Goal: Task Accomplishment & Management: Use online tool/utility

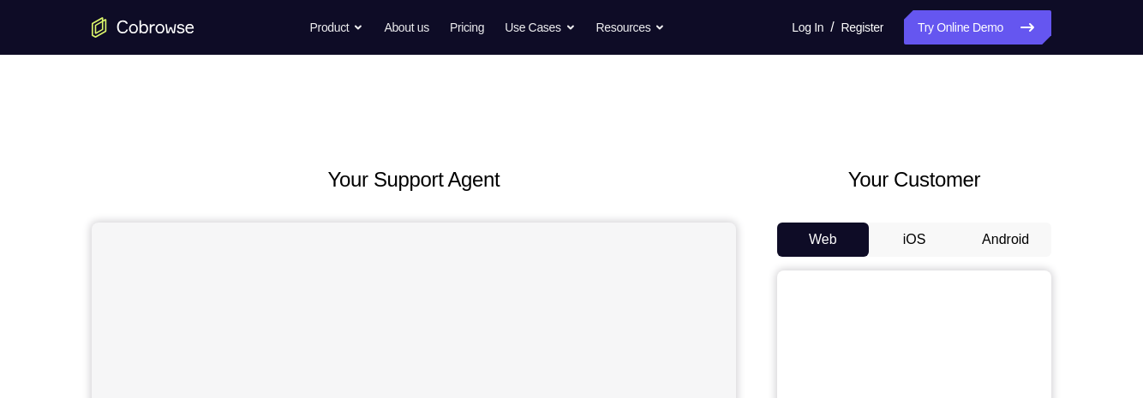
click at [1011, 239] on button "Android" at bounding box center [1006, 240] width 92 height 34
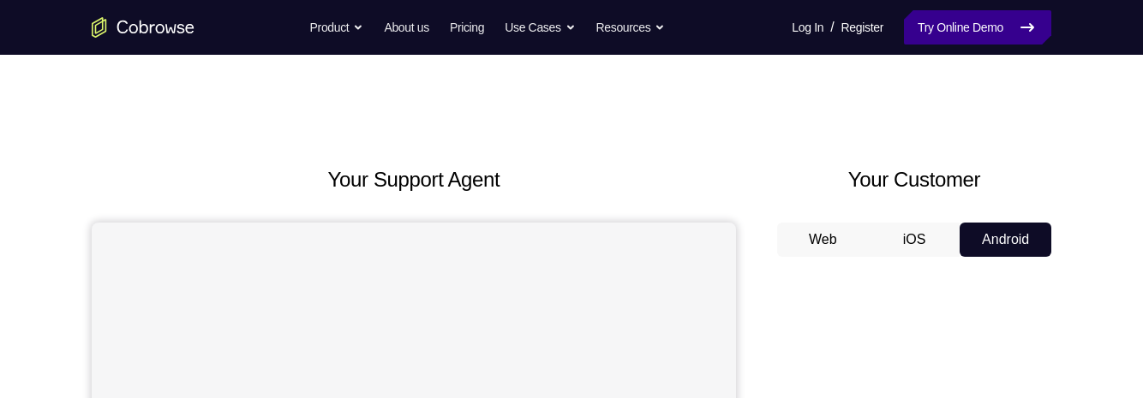
click at [992, 40] on link "Try Online Demo" at bounding box center [977, 27] width 147 height 34
click at [1001, 27] on link "Try Online Demo" at bounding box center [977, 27] width 147 height 34
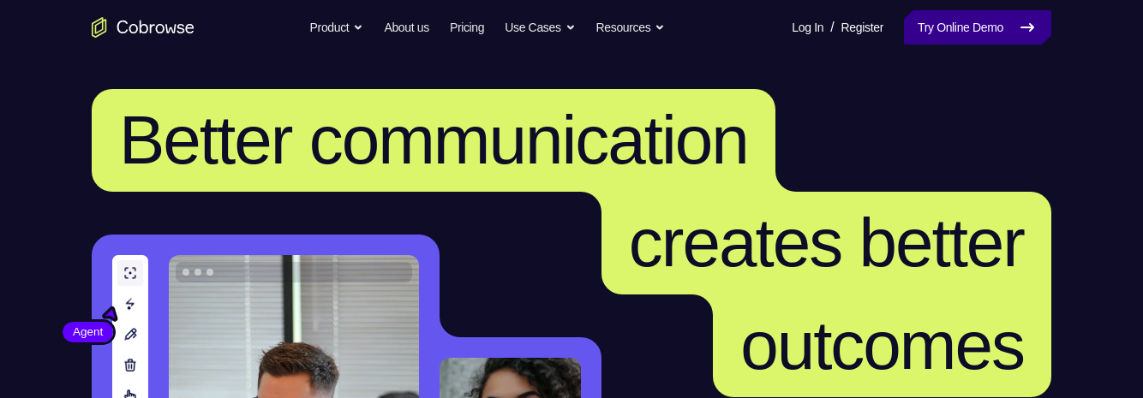
click at [1015, 25] on link "Try Online Demo" at bounding box center [977, 27] width 147 height 34
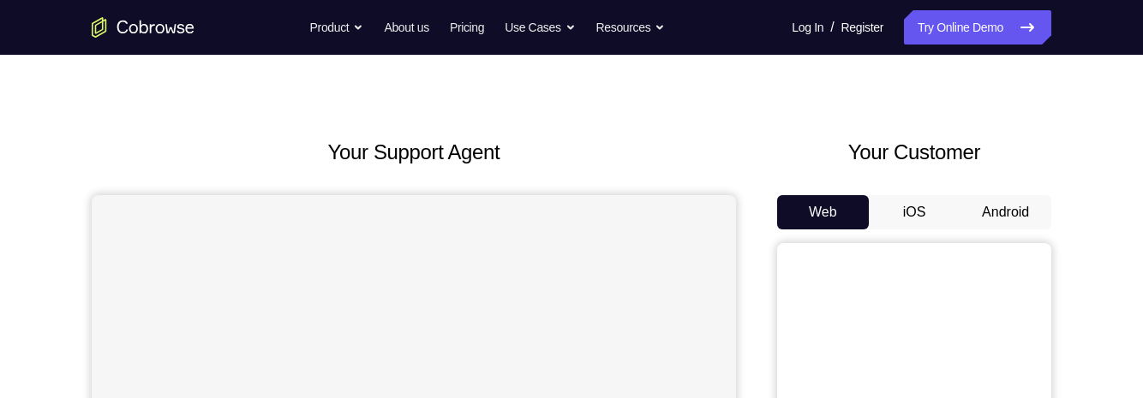
scroll to position [124, 0]
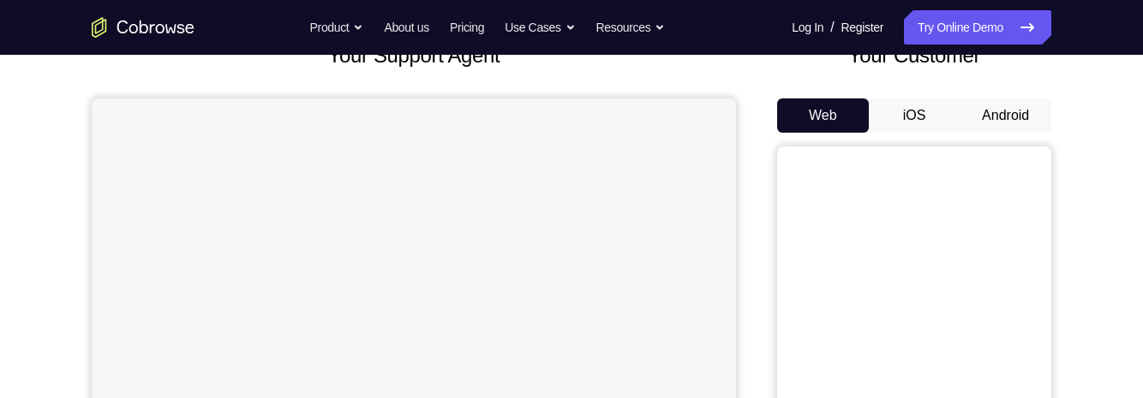
click at [1025, 120] on button "Android" at bounding box center [1006, 116] width 92 height 34
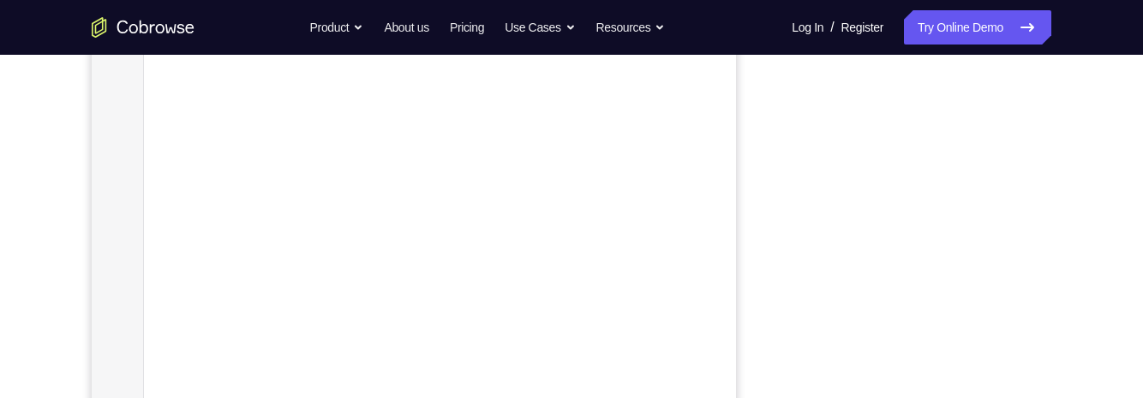
scroll to position [330, 0]
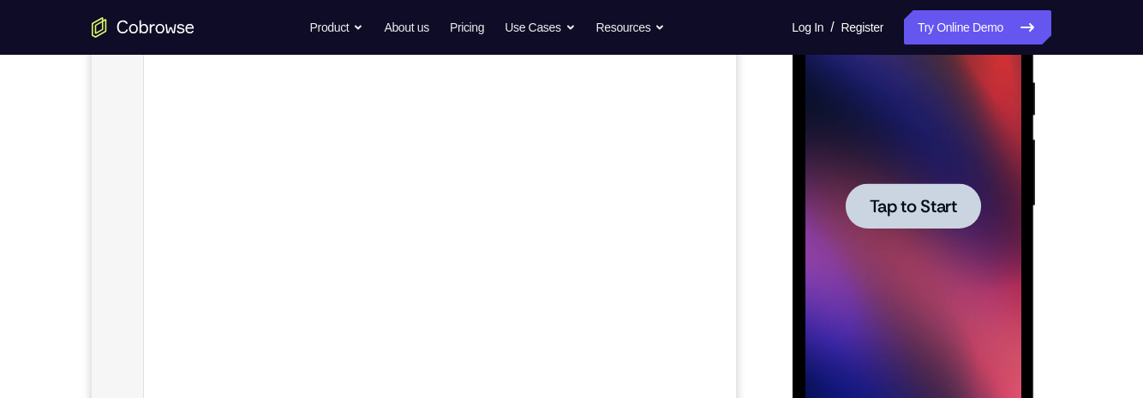
click at [1000, 152] on div at bounding box center [912, 207] width 216 height 480
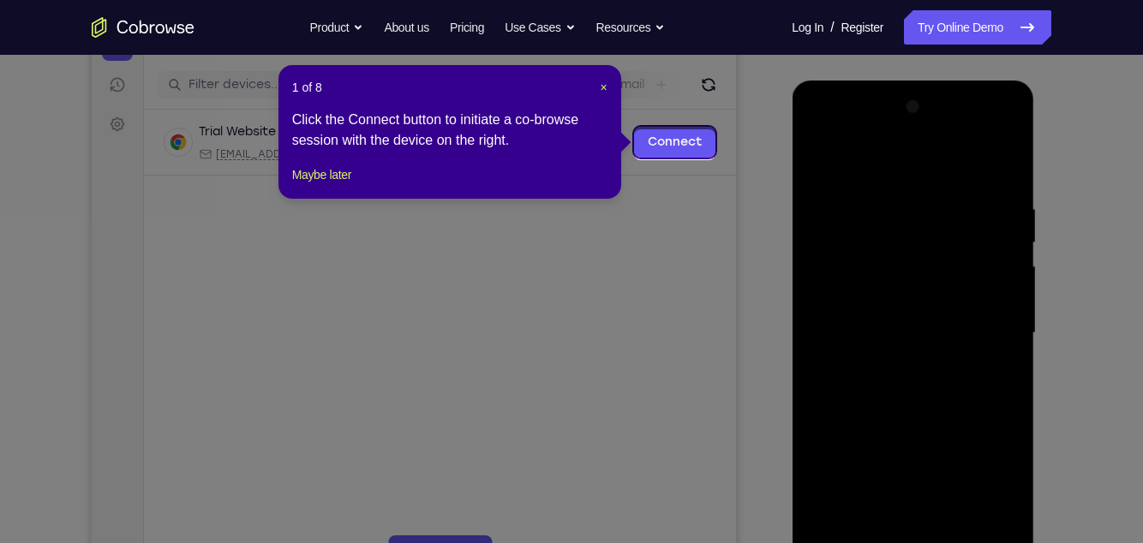
scroll to position [200, 0]
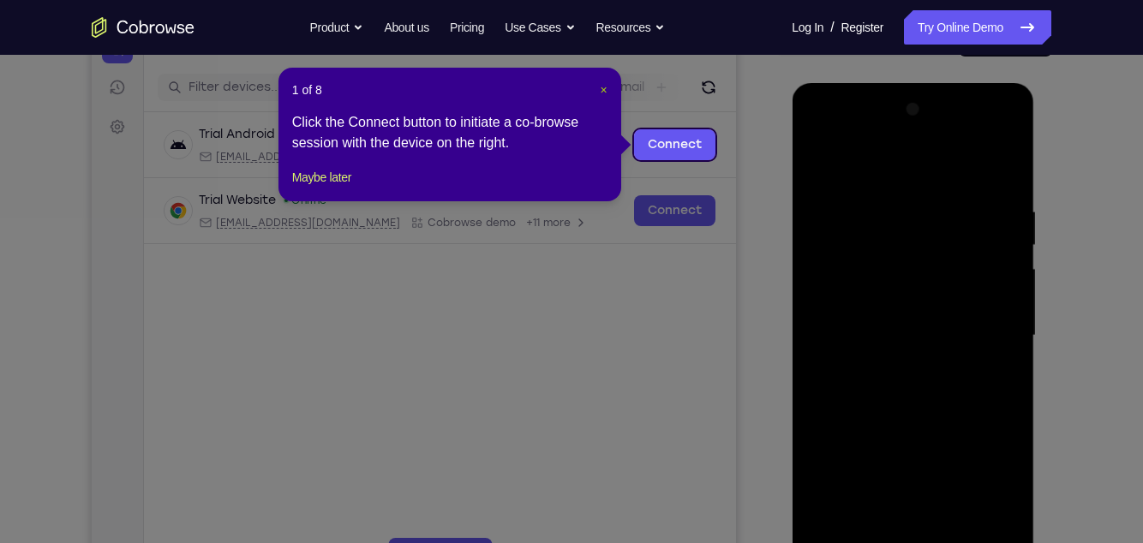
click at [604, 93] on span "×" at bounding box center [604, 90] width 7 height 14
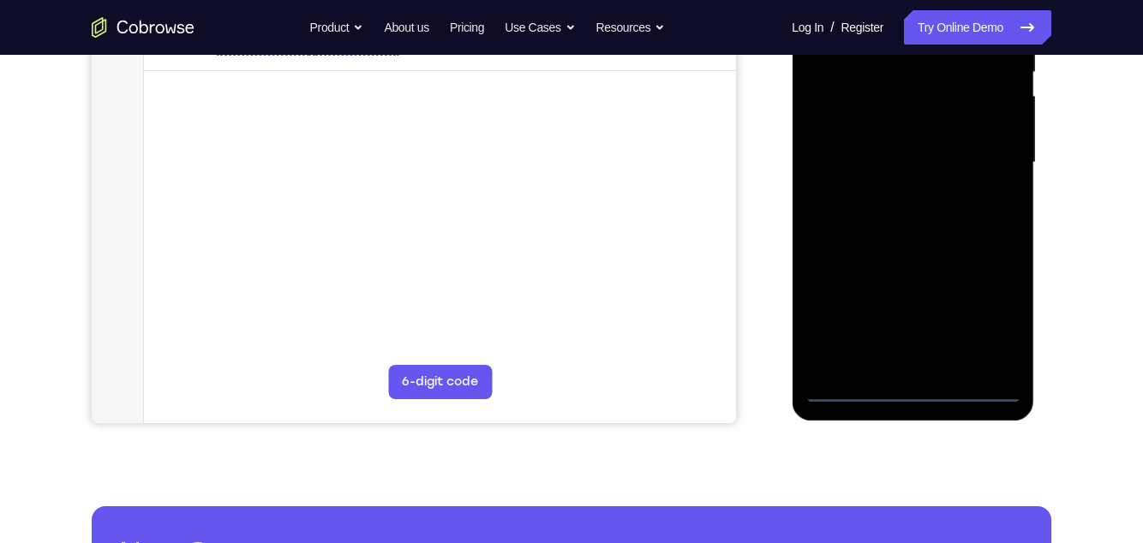
scroll to position [374, 0]
click at [920, 386] on div at bounding box center [912, 162] width 216 height 480
click at [994, 307] on div at bounding box center [912, 162] width 216 height 480
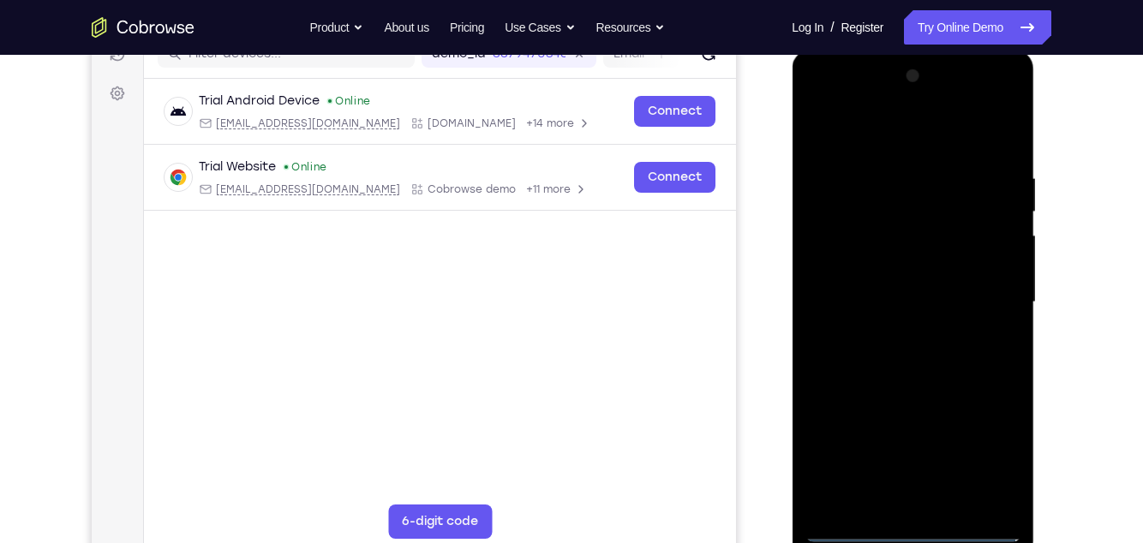
scroll to position [210, 0]
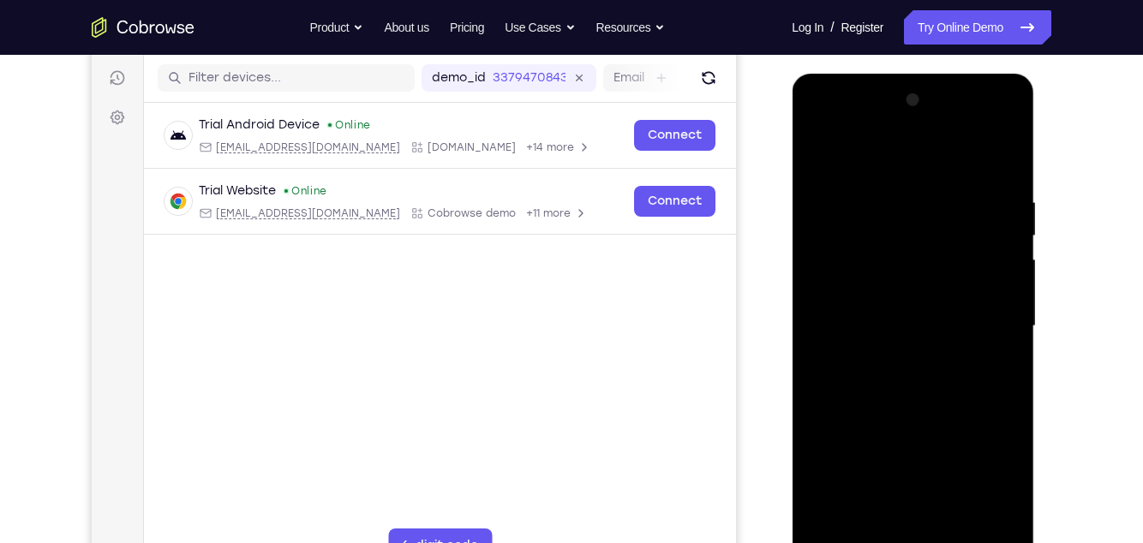
click at [931, 164] on div at bounding box center [912, 327] width 216 height 480
click at [990, 320] on div at bounding box center [912, 327] width 216 height 480
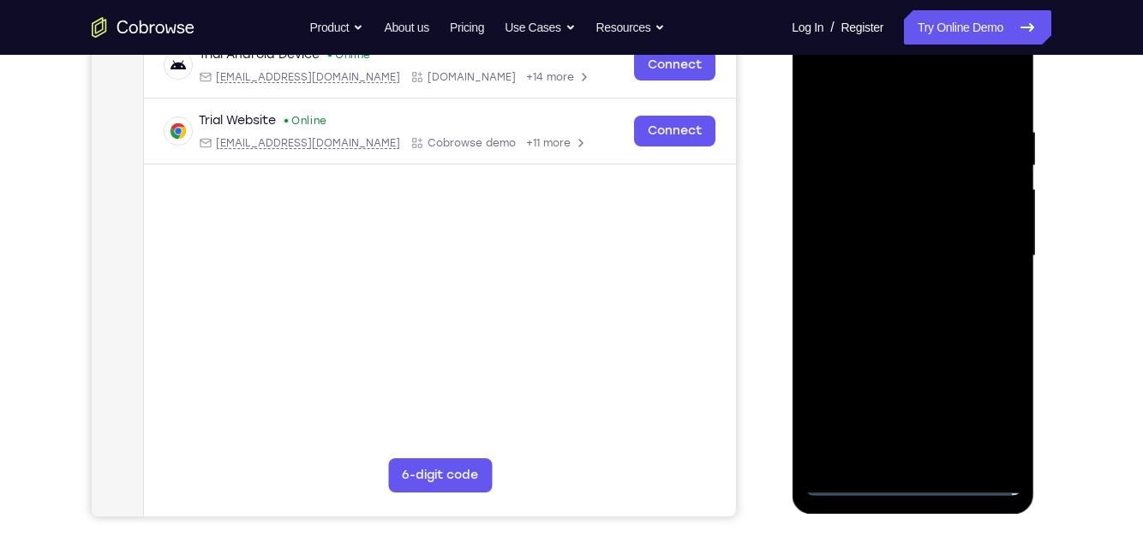
scroll to position [282, 0]
click at [888, 288] on div at bounding box center [912, 255] width 216 height 480
click at [954, 240] on div at bounding box center [912, 255] width 216 height 480
click at [904, 219] on div at bounding box center [912, 255] width 216 height 480
click at [951, 258] on div at bounding box center [912, 255] width 216 height 480
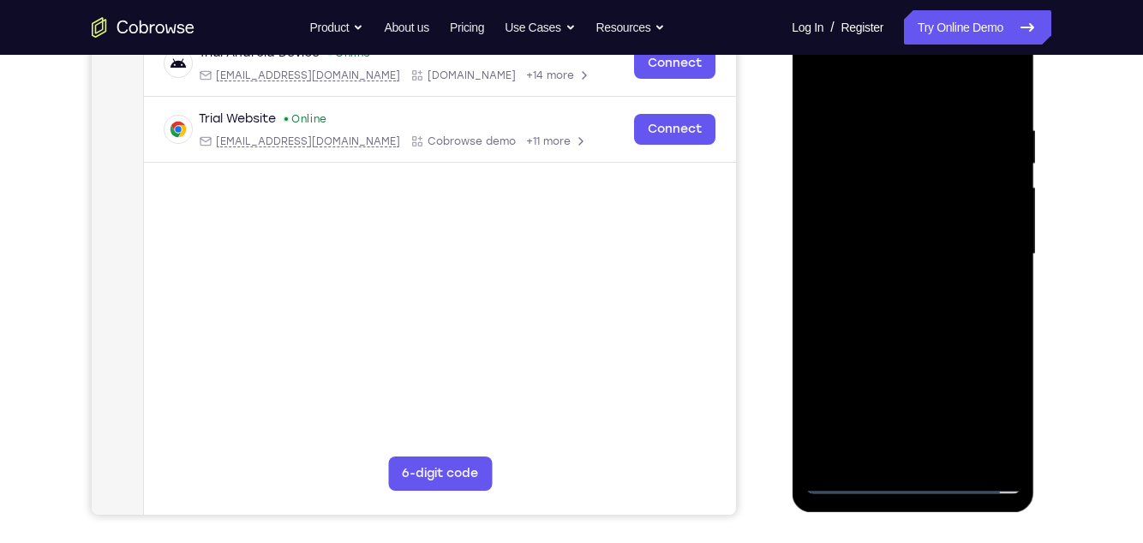
click at [937, 313] on div at bounding box center [912, 255] width 216 height 480
click at [956, 328] on div at bounding box center [912, 255] width 216 height 480
click at [1016, 398] on div at bounding box center [912, 255] width 216 height 480
click at [958, 398] on div at bounding box center [912, 255] width 216 height 480
click at [923, 345] on div at bounding box center [912, 255] width 216 height 480
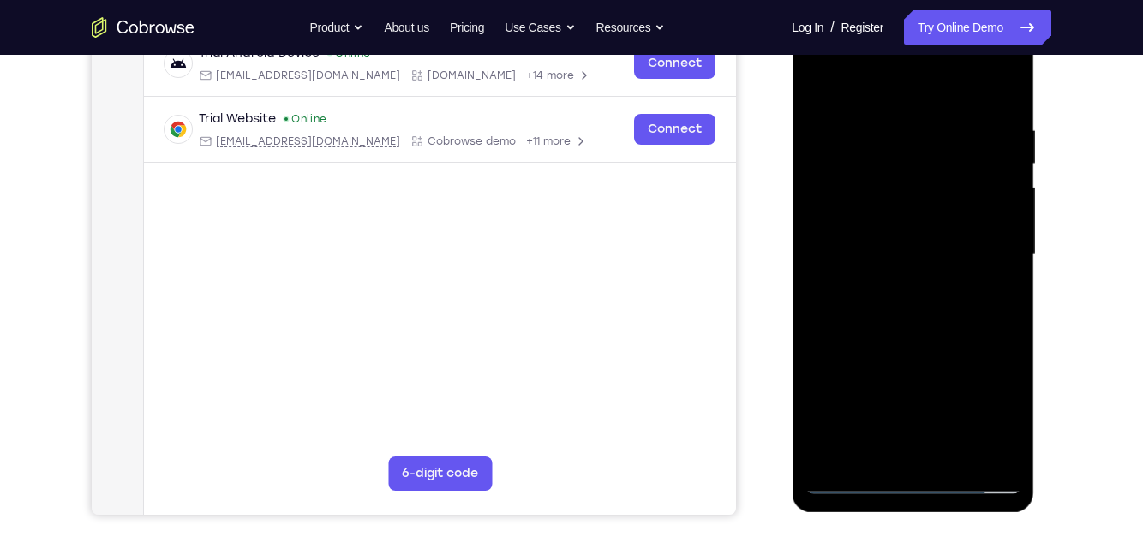
click at [961, 211] on div at bounding box center [912, 255] width 216 height 480
click at [998, 297] on div at bounding box center [912, 255] width 216 height 480
click at [899, 240] on div at bounding box center [912, 255] width 216 height 480
click at [936, 390] on div at bounding box center [912, 255] width 216 height 480
click at [996, 298] on div at bounding box center [912, 255] width 216 height 480
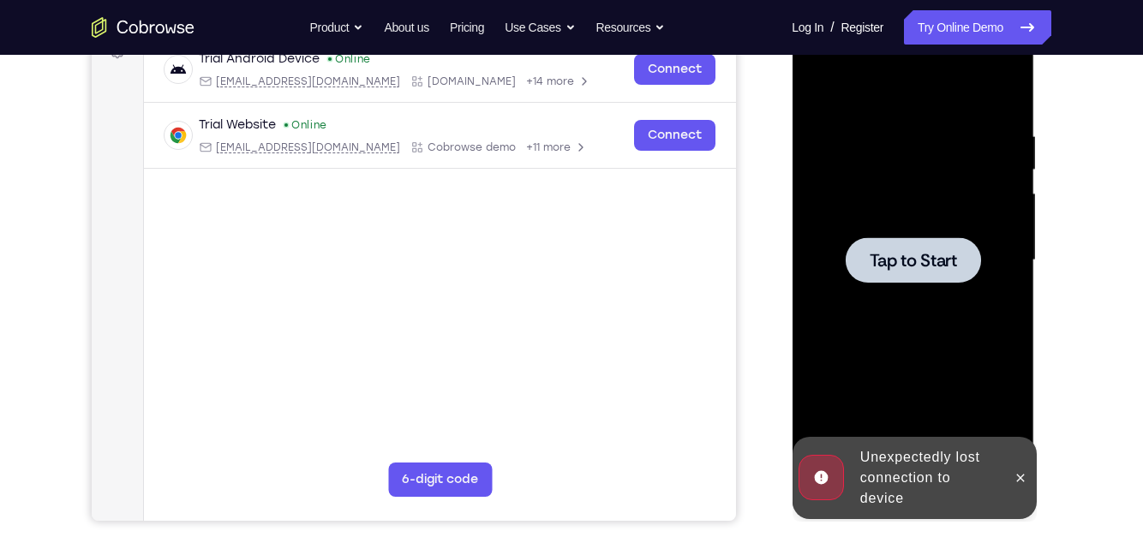
scroll to position [284, 0]
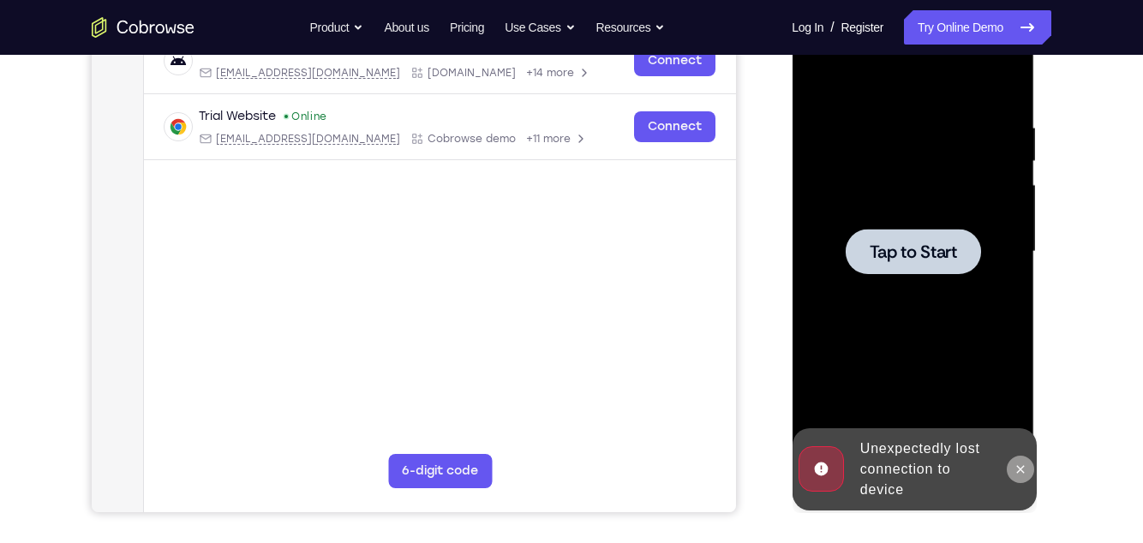
click at [1019, 398] on icon at bounding box center [1020, 470] width 14 height 14
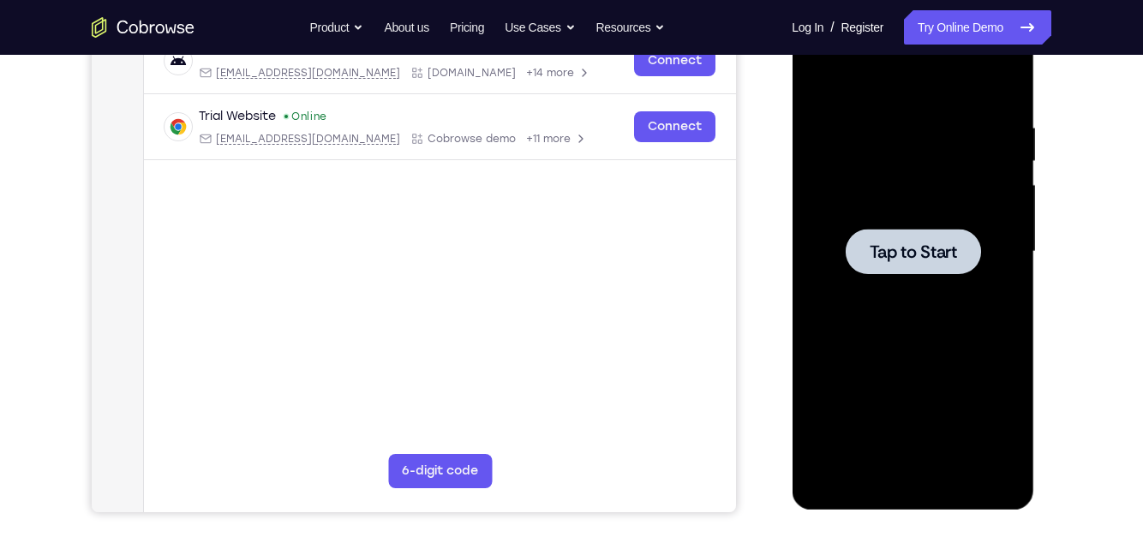
click at [970, 362] on div at bounding box center [912, 252] width 216 height 480
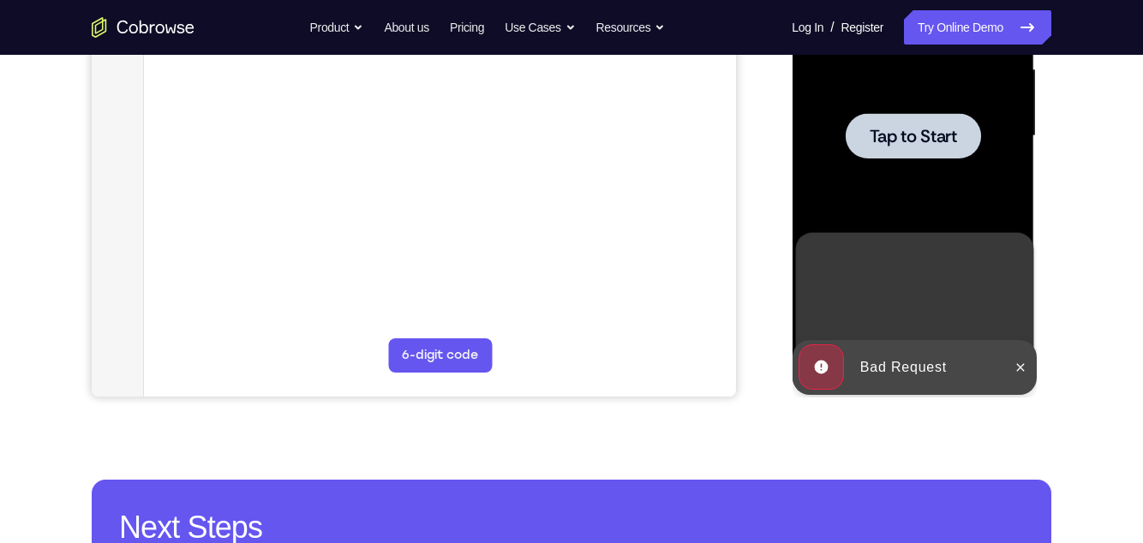
scroll to position [401, 0]
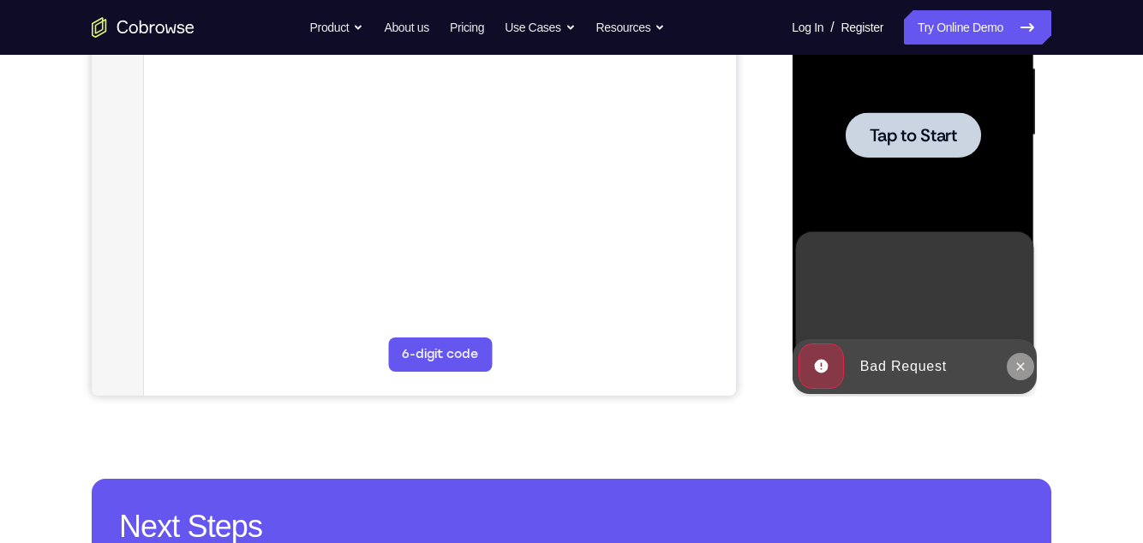
click at [1021, 354] on button at bounding box center [1019, 366] width 27 height 27
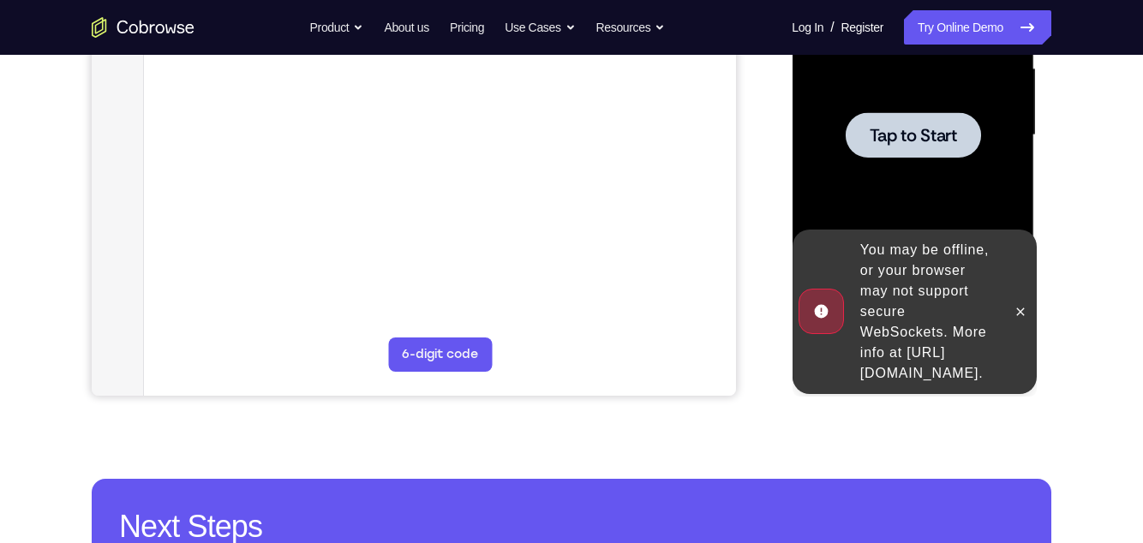
click at [1025, 338] on div at bounding box center [1019, 312] width 27 height 164
click at [1021, 321] on button at bounding box center [1019, 311] width 27 height 27
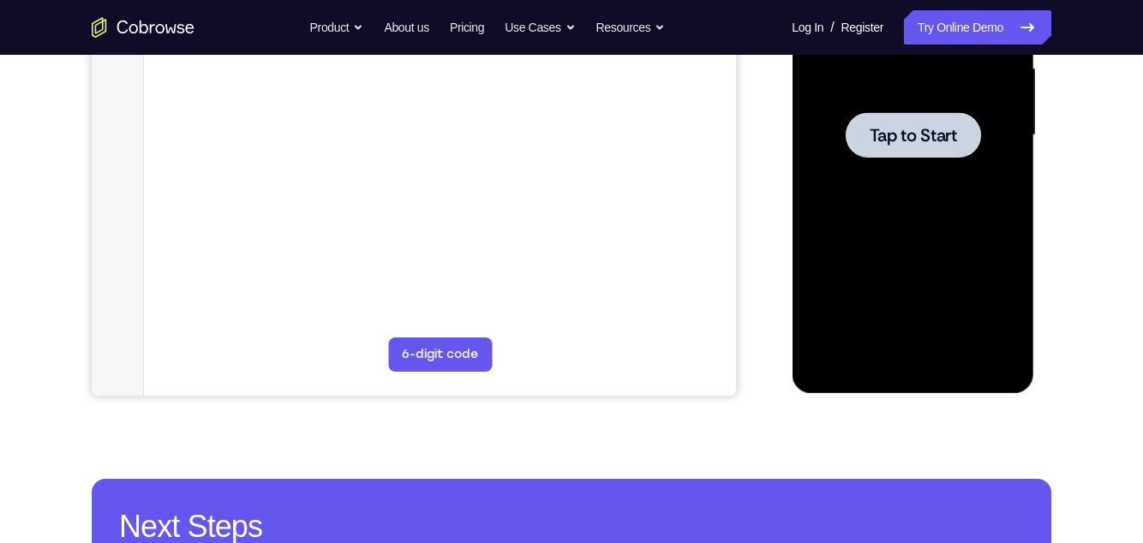
click at [986, 264] on div at bounding box center [912, 135] width 216 height 480
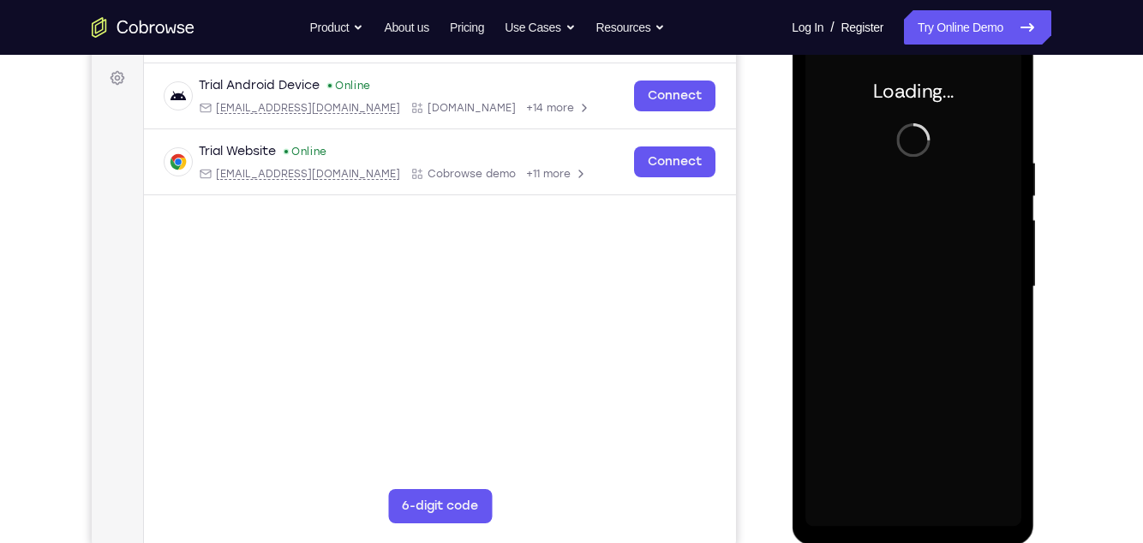
scroll to position [242, 0]
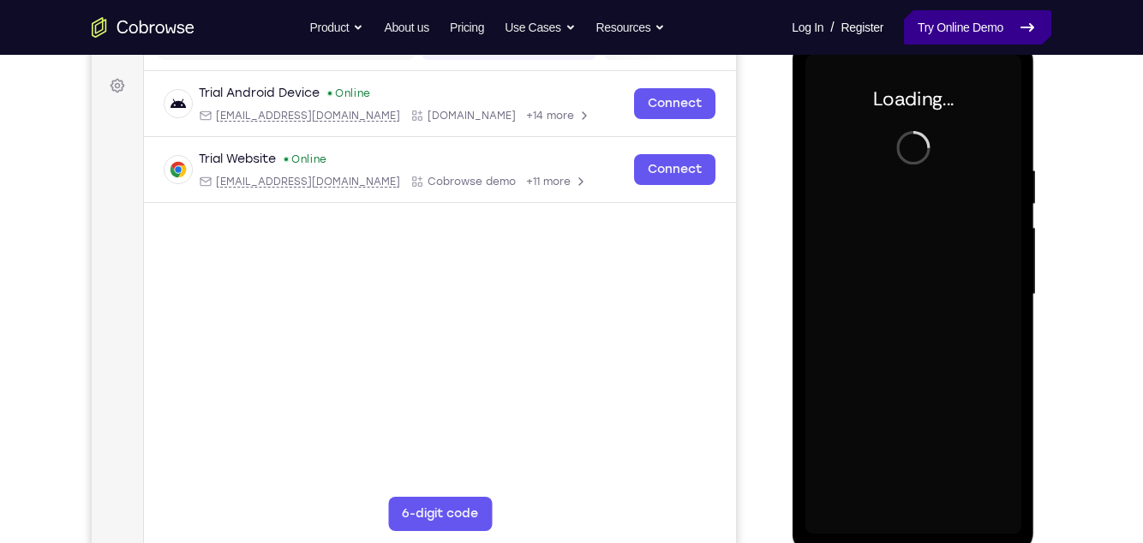
click at [999, 32] on link "Try Online Demo" at bounding box center [977, 27] width 147 height 34
